Goal: Task Accomplishment & Management: Use online tool/utility

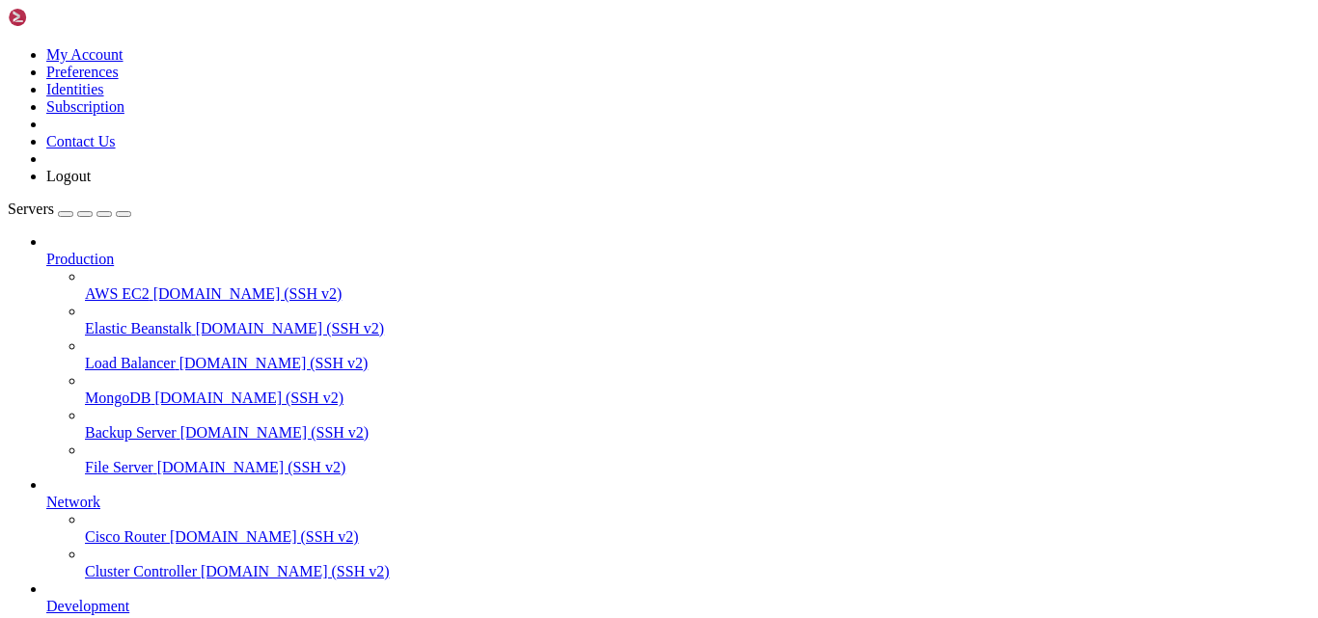
scroll to position [9, 2]
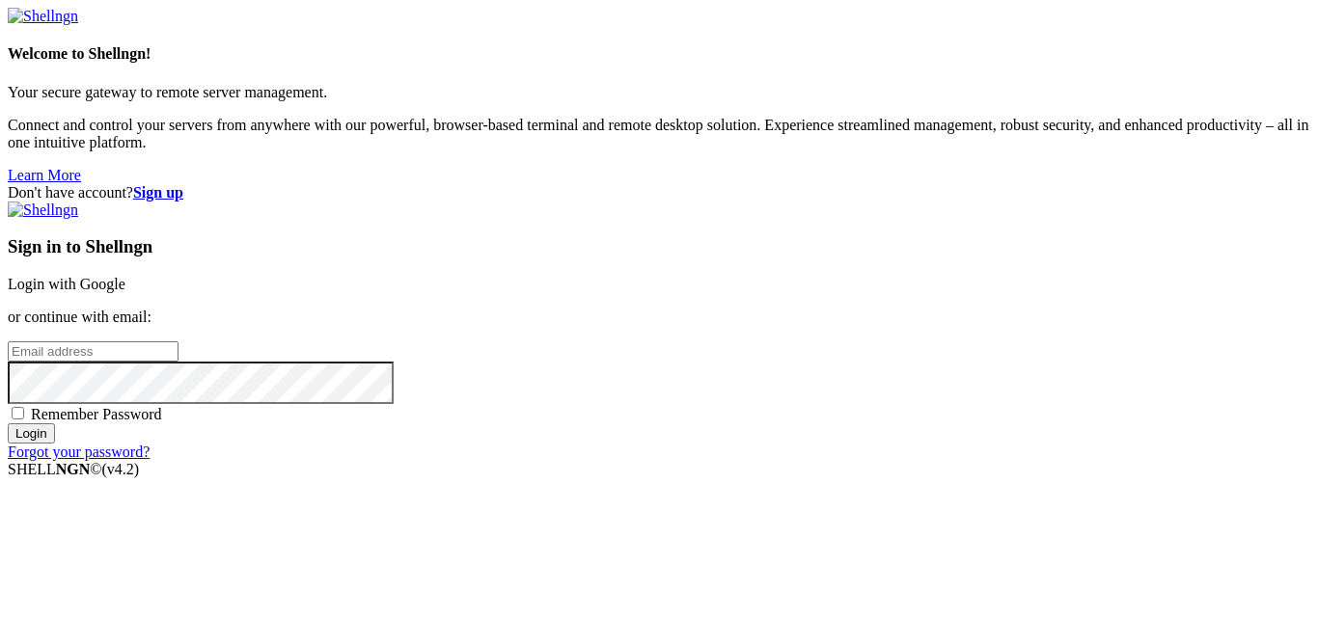
click at [125, 276] on link "Login with Google" at bounding box center [67, 284] width 118 height 16
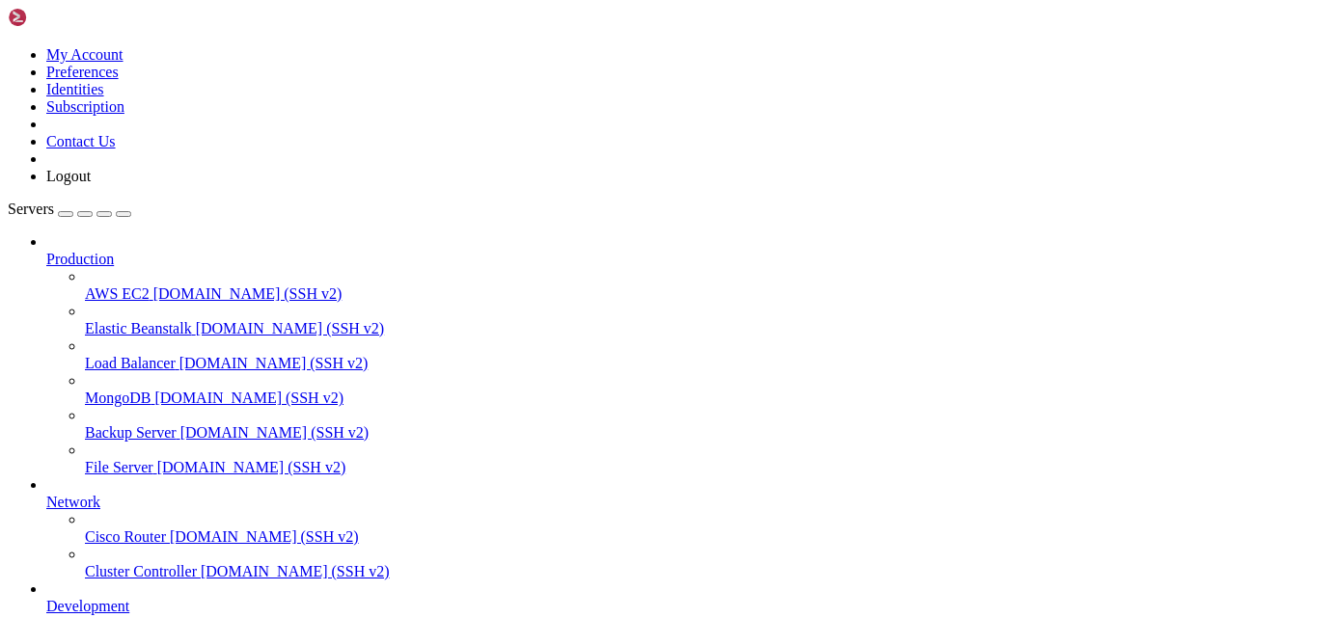
scroll to position [230, 0]
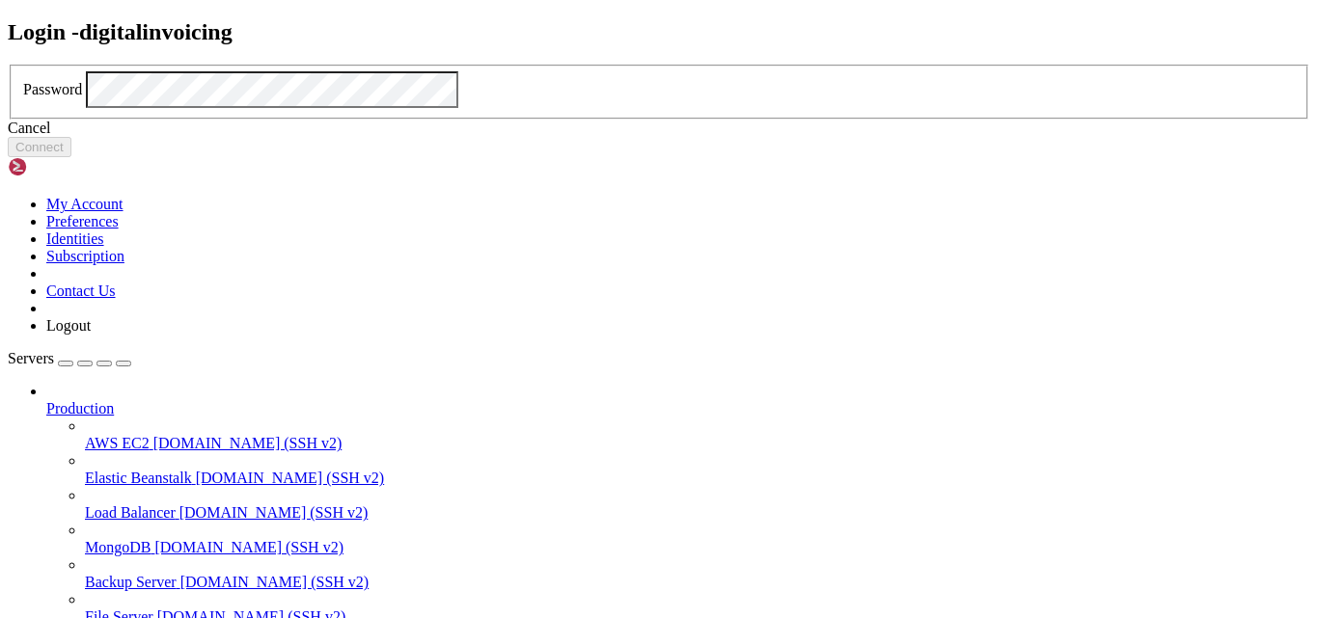
click at [82, 97] on label "Password" at bounding box center [52, 89] width 59 height 16
click button "Connect" at bounding box center [40, 147] width 64 height 20
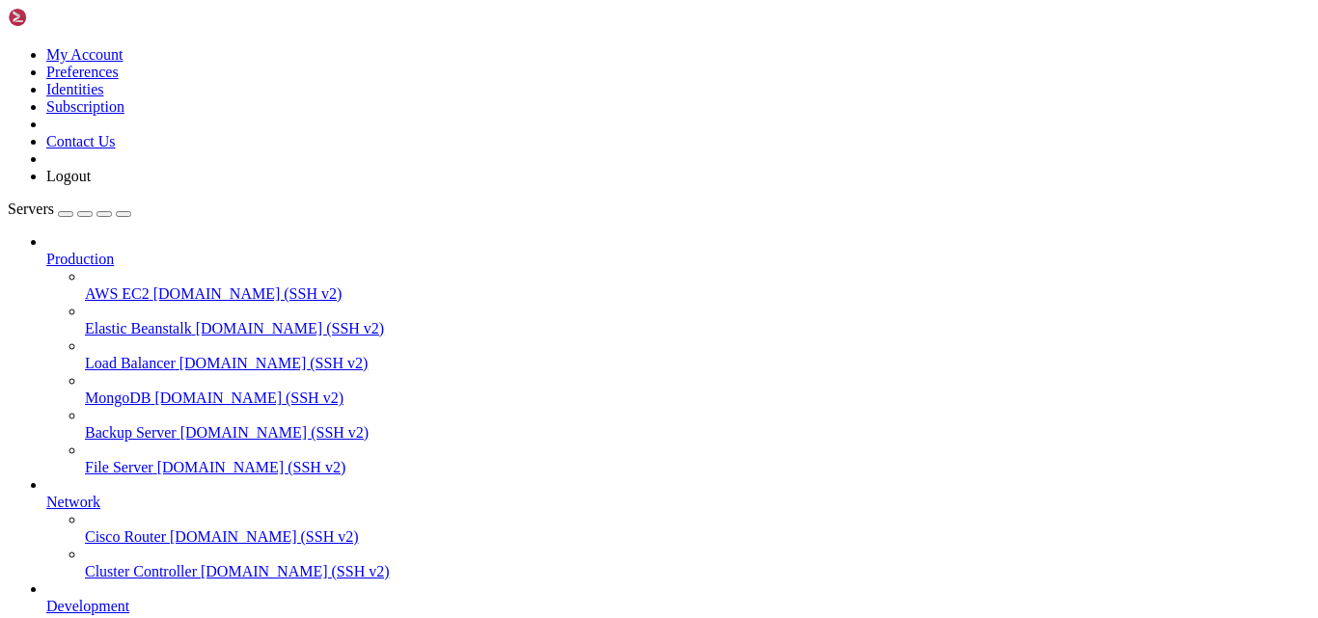
type input "."
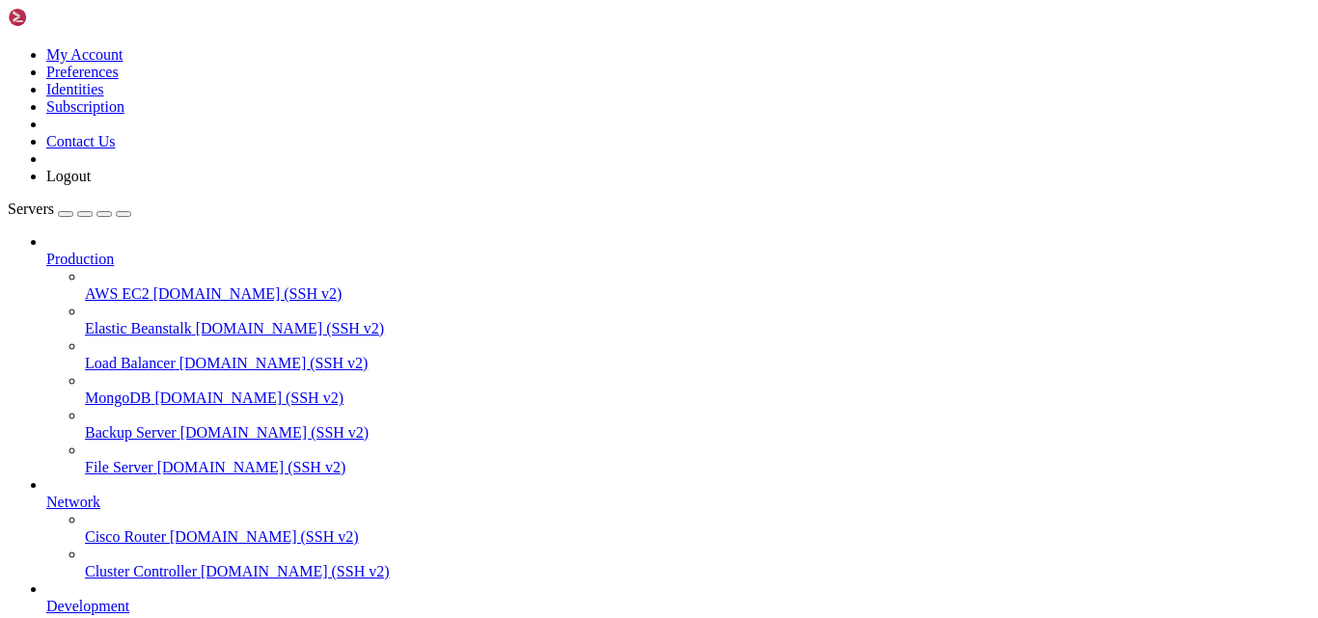
scroll to position [0, 0]
click at [802, 102] on td "[DATE] 1:30:56 PM" at bounding box center [721, 92] width 195 height 19
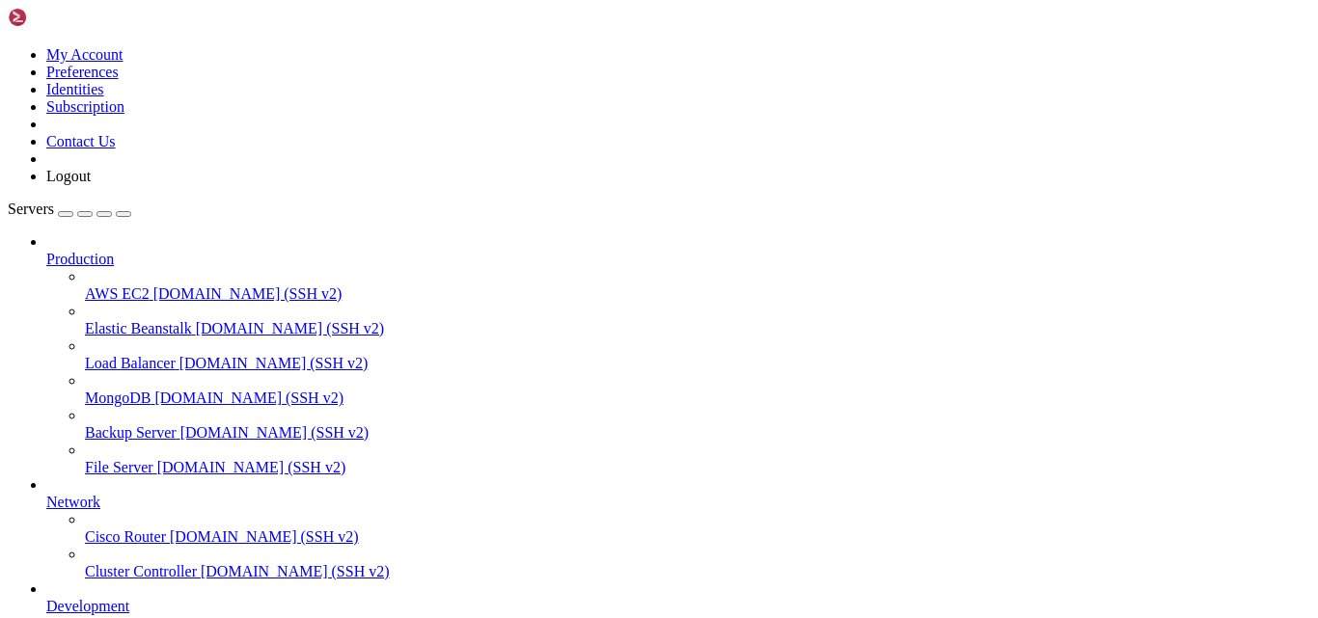
click at [622, 102] on td "4 KB" at bounding box center [524, 92] width 195 height 19
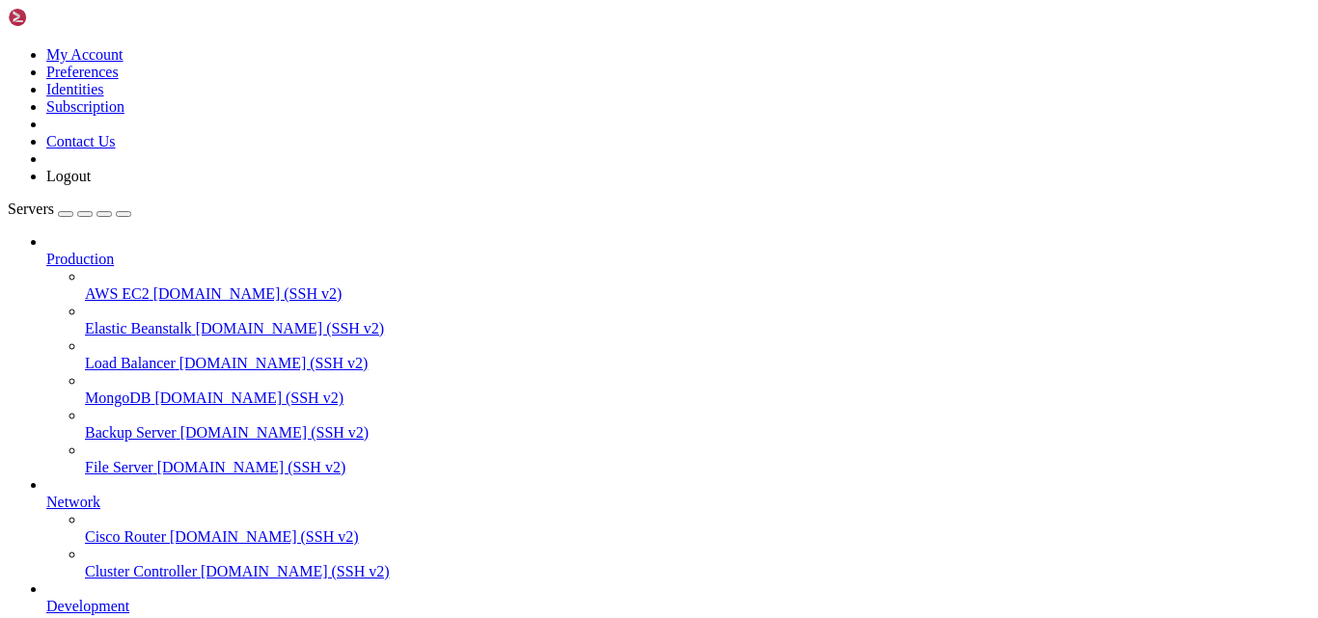
type input "/etc/nginx/sites-available"
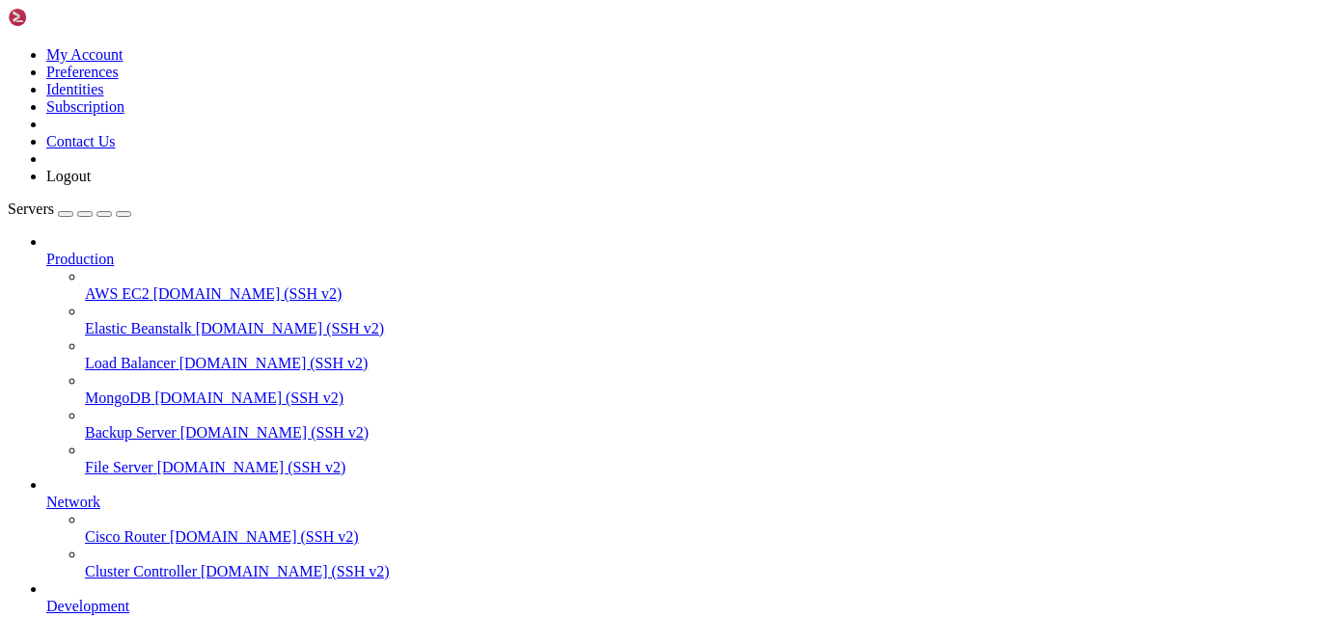
type textarea "location /public/ {"
type textarea "}"
type textarea "ssl_dhparam /etc/letsencrypt/ssl-dhparams.pem; # managed by [PERSON_NAME]"
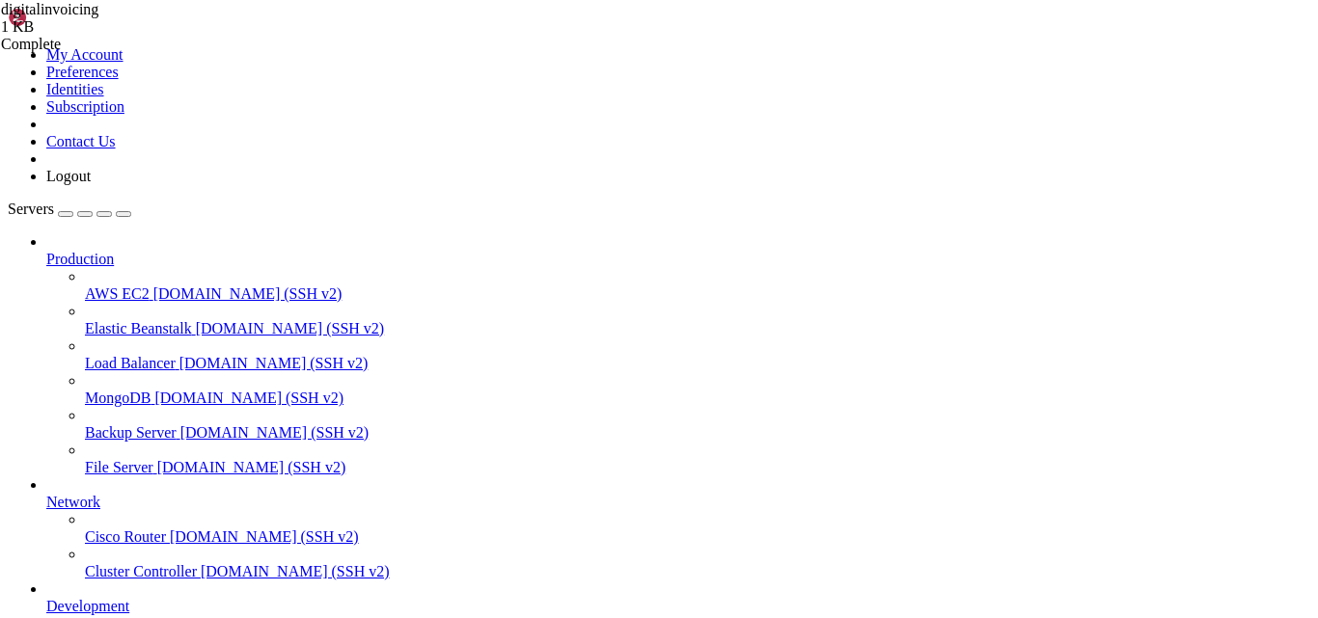
type textarea "} # managed by Certbot"
type textarea "return 404; # managed by Certbot"
type textarea "}"
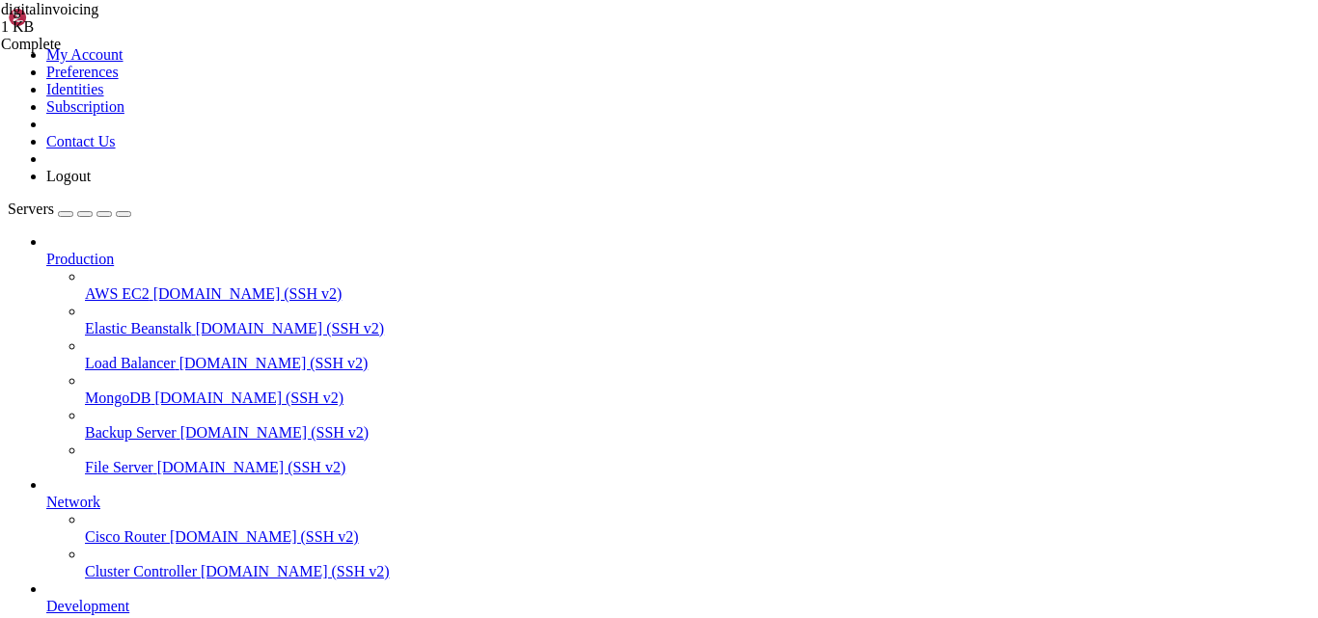
scroll to position [178, 0]
drag, startPoint x: 288, startPoint y: 337, endPoint x: 542, endPoint y: 656, distance: 408.5
type textarea "}"
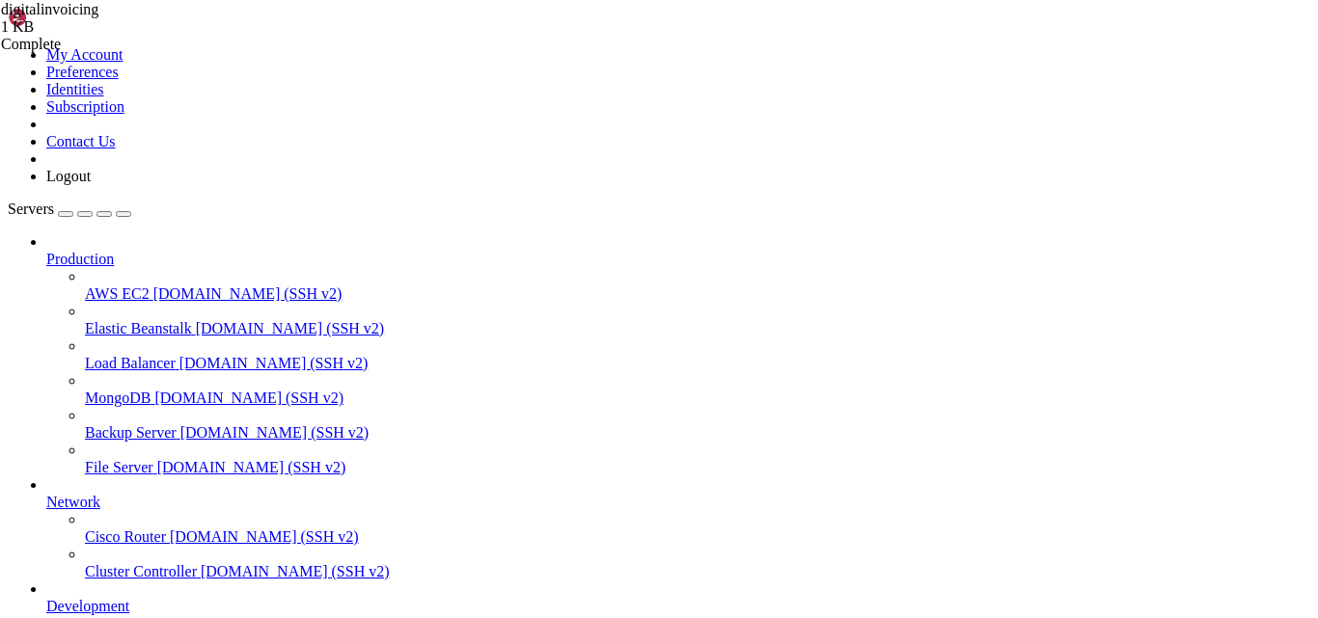
type textarea "}"
click at [194, 53] on div "Failed" at bounding box center [97, 44] width 193 height 17
click at [1, 17] on icon at bounding box center [1, 9] width 0 height 16
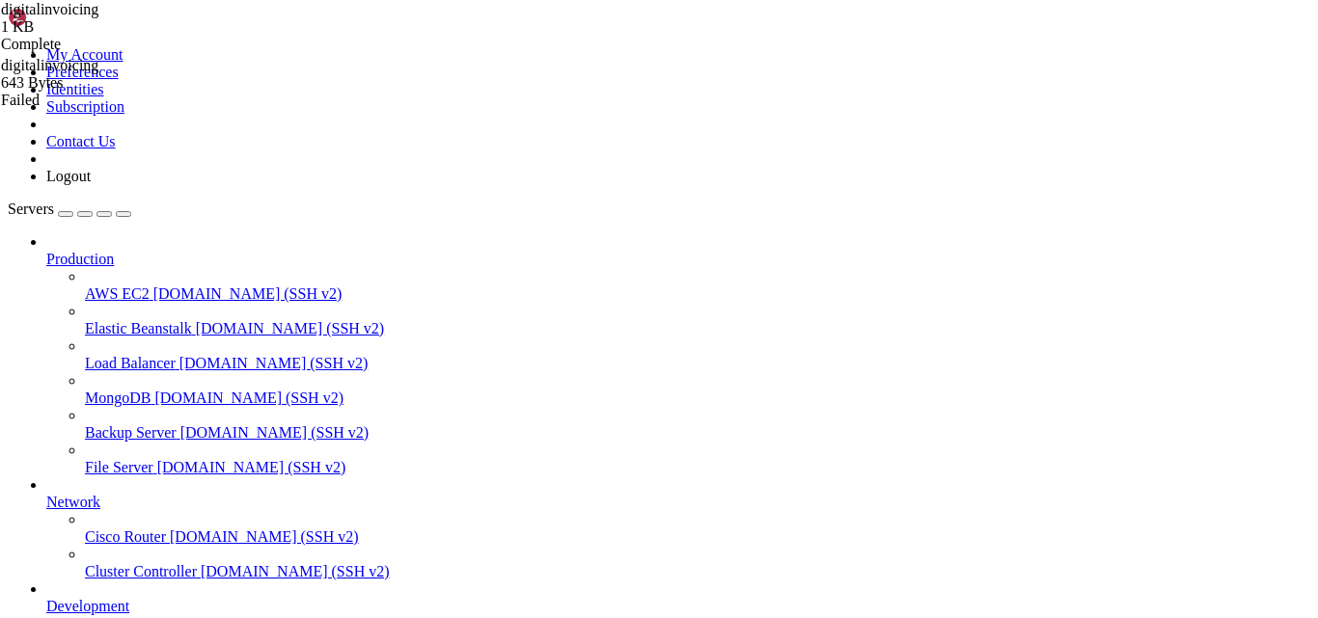
type textarea "server_name [DOMAIN_NAME] [DOMAIN_NAME];"
type textarea "}"
type textarea "if ($host = [DOMAIN_NAME]) {"
type textarea "}"
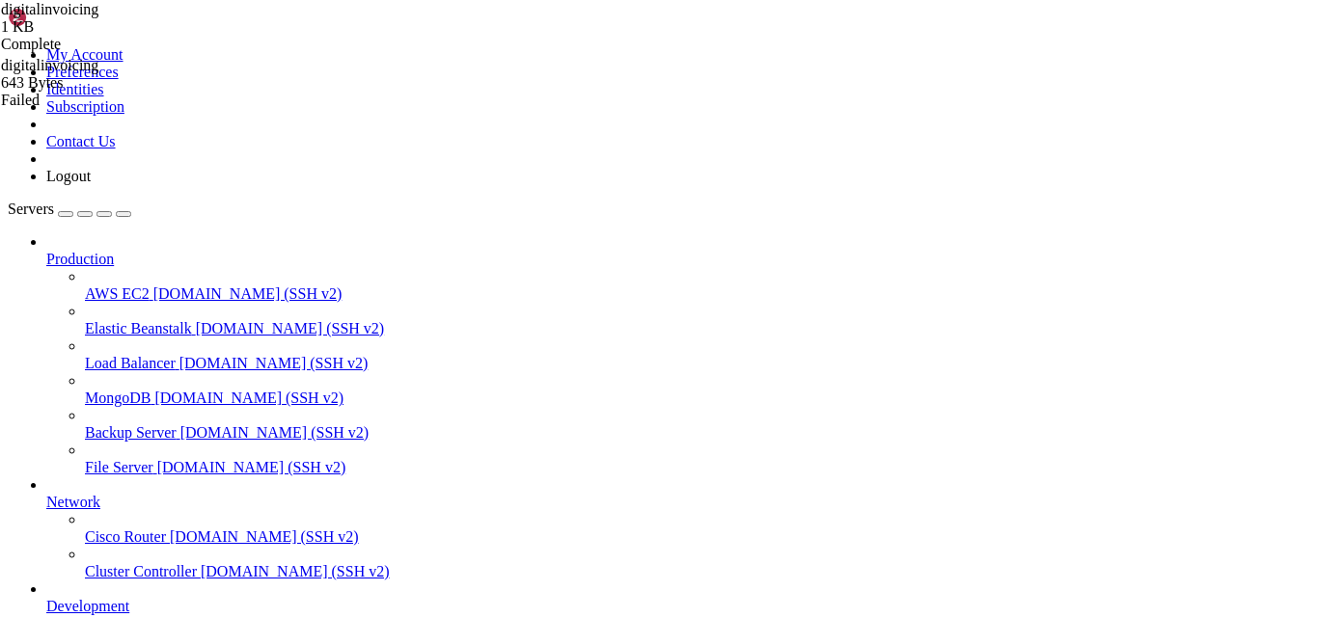
type textarea "server { if ($host = [DOMAIN_NAME]) {"
type textarea "}"
type textarea "listen 443 ssl; # managed by Certbot ssl_certificate /etc/letsencrypt/live/[DOM…"
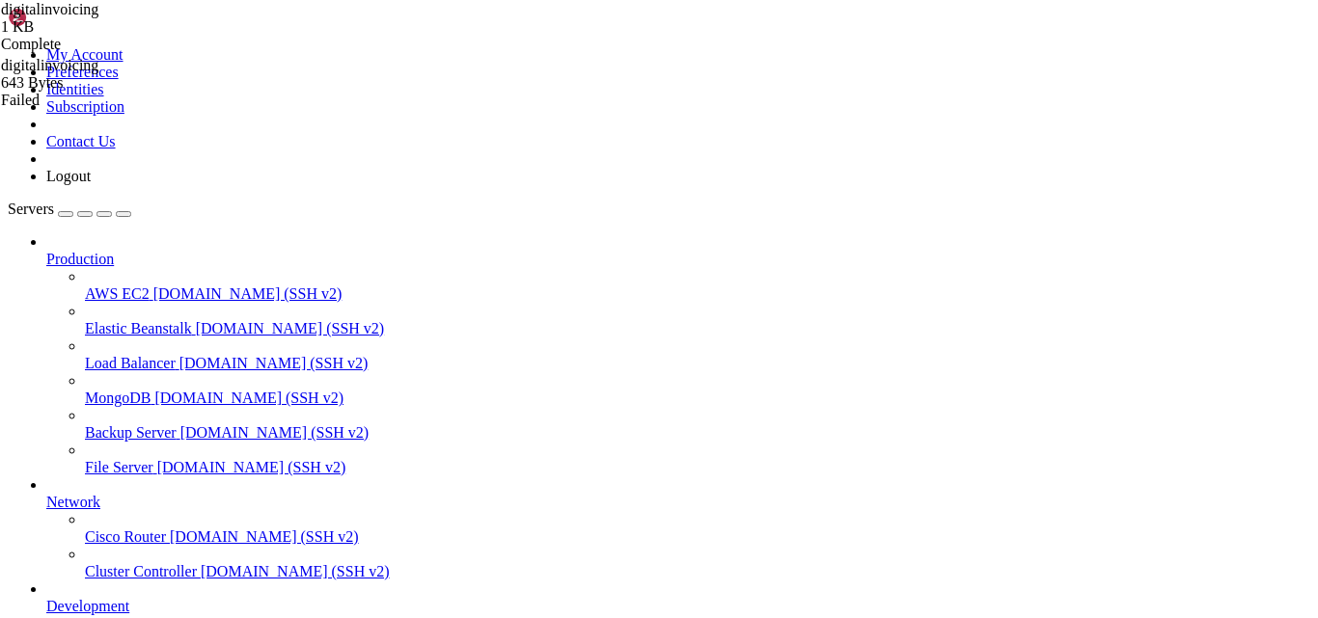
type textarea "}"
paste textarea
type textarea "}"
